Goal: Information Seeking & Learning: Check status

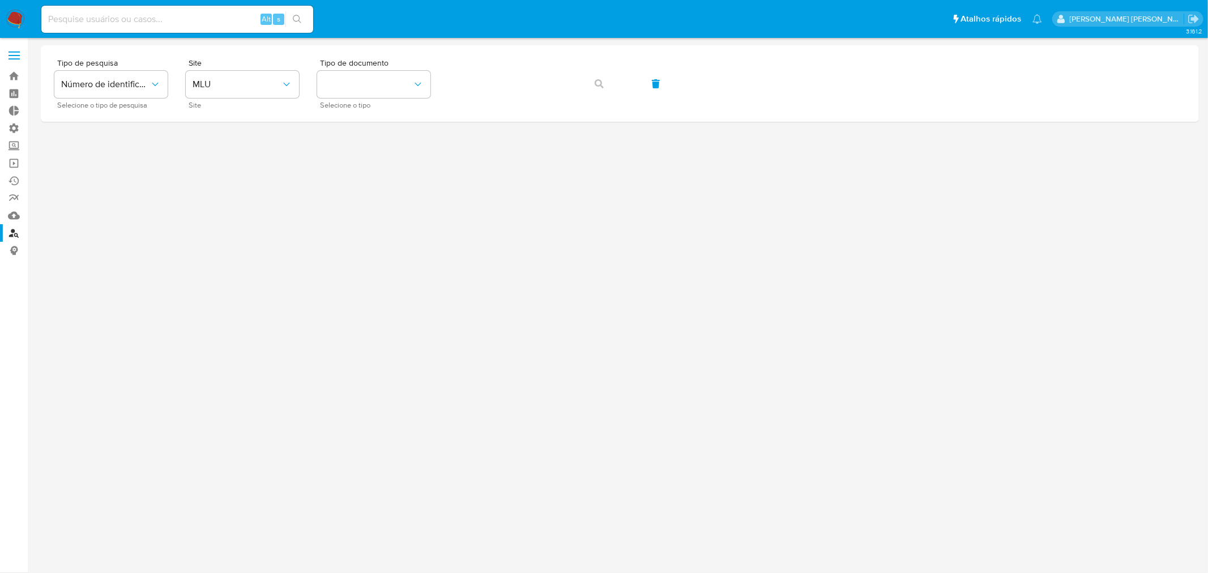
click at [185, 24] on input at bounding box center [177, 19] width 272 height 15
paste input "1316582639"
type input "1316582639"
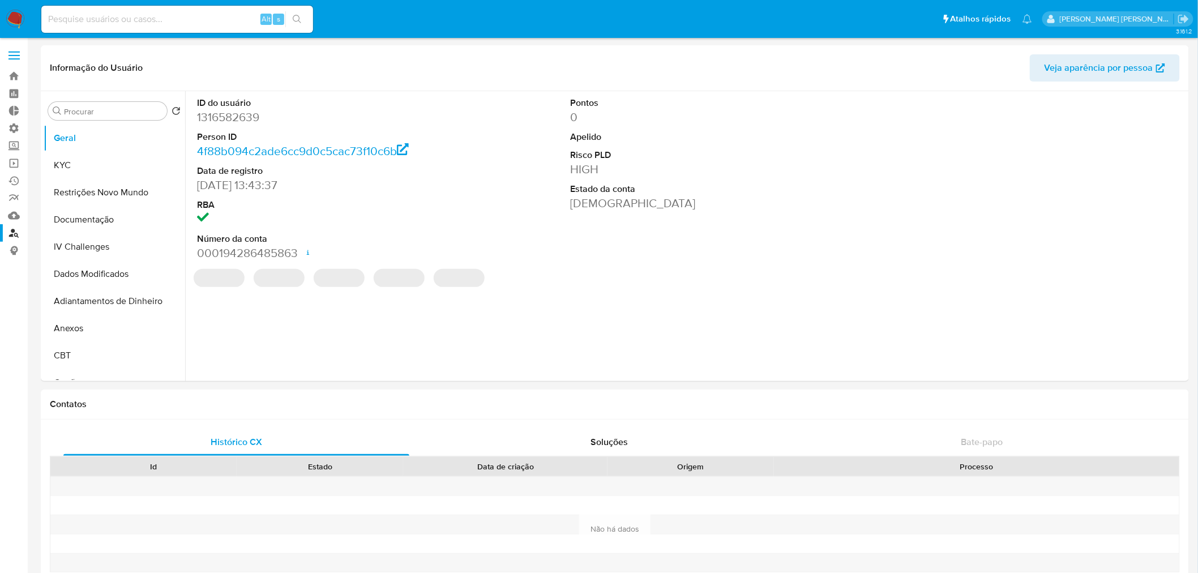
select select "10"
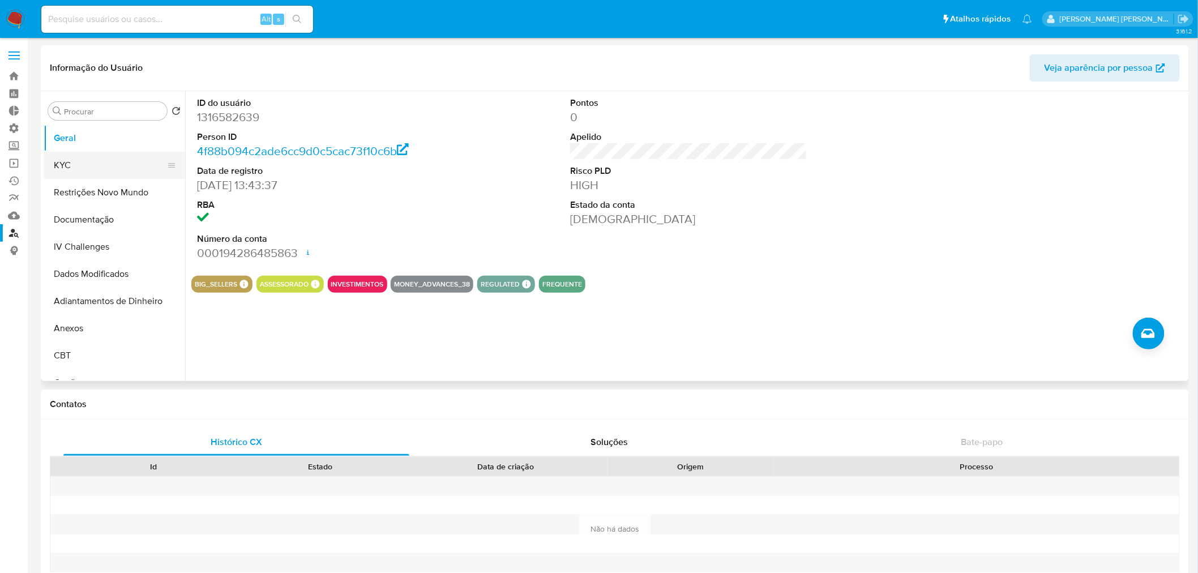
click at [76, 156] on button "KYC" at bounding box center [110, 165] width 133 height 27
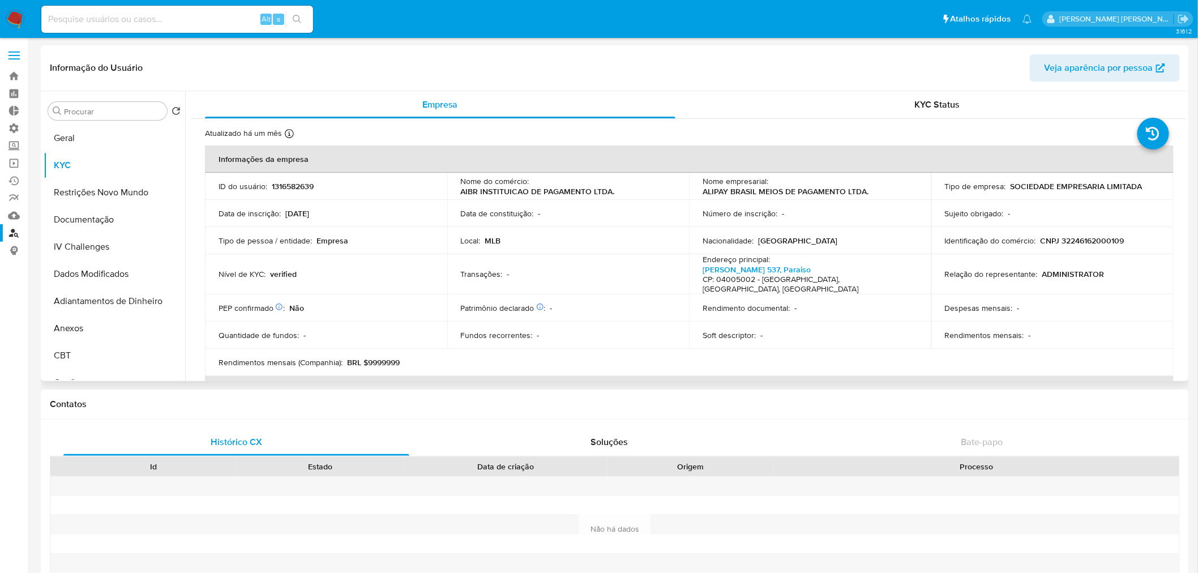
click at [1073, 236] on p "CNPJ 32246162000109" at bounding box center [1083, 241] width 84 height 10
copy p "32246162000109"
drag, startPoint x: 465, startPoint y: 181, endPoint x: 568, endPoint y: 187, distance: 103.2
click at [568, 187] on div "Nome do comércio : AIBR INSTITUICAO DE PAGAMENTO LTDA." at bounding box center [568, 186] width 215 height 20
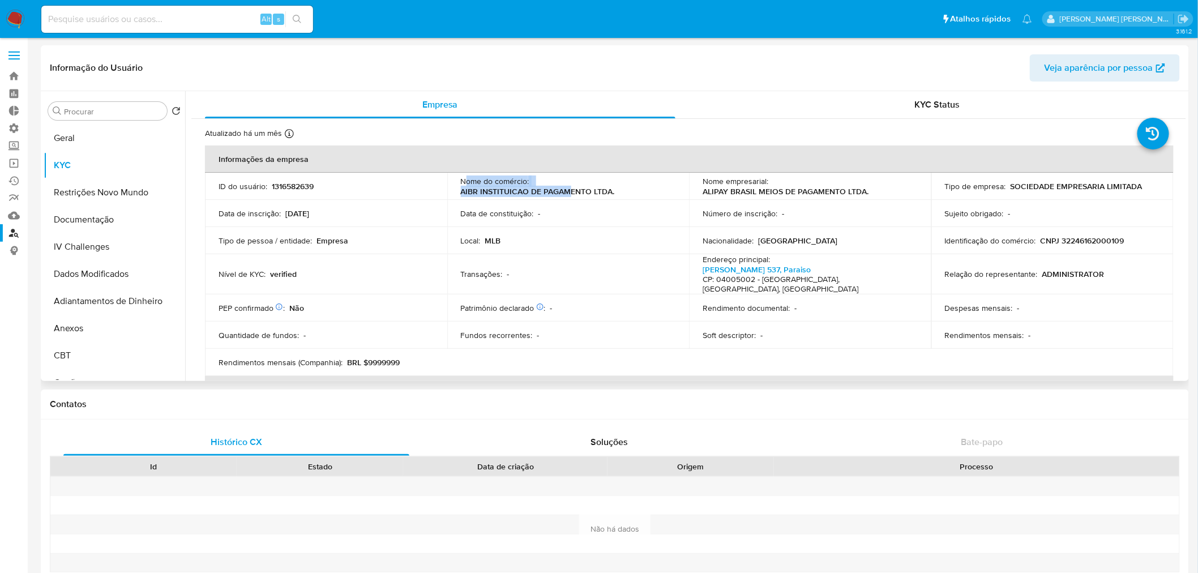
click at [612, 185] on div "Nome do comércio : AIBR INSTITUICAO DE PAGAMENTO LTDA." at bounding box center [568, 186] width 215 height 20
click at [108, 271] on button "Dados Modificados" at bounding box center [110, 273] width 133 height 27
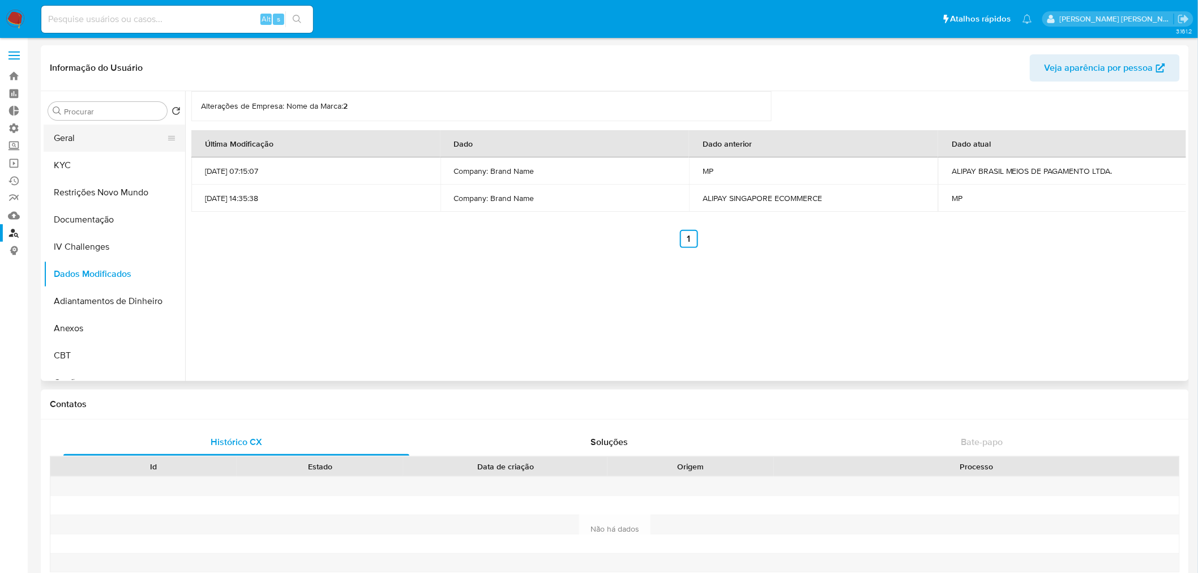
click at [87, 143] on button "Geral" at bounding box center [110, 138] width 133 height 27
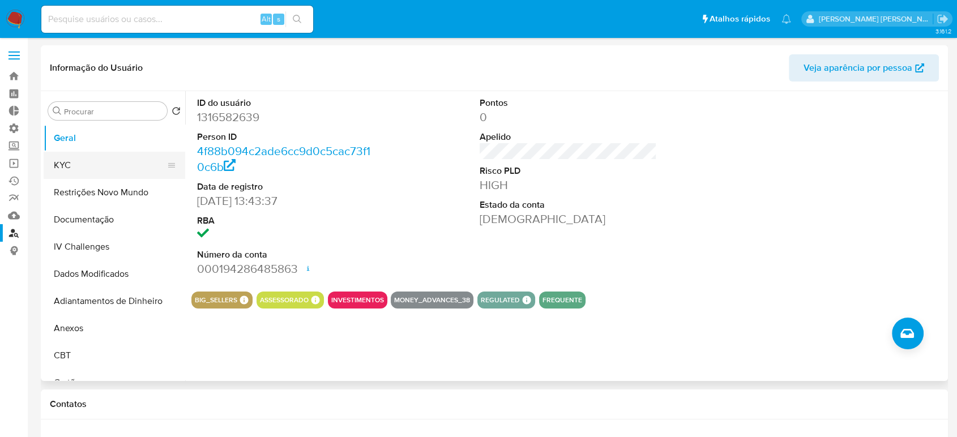
click at [95, 170] on button "KYC" at bounding box center [110, 165] width 133 height 27
